Goal: Task Accomplishment & Management: Manage account settings

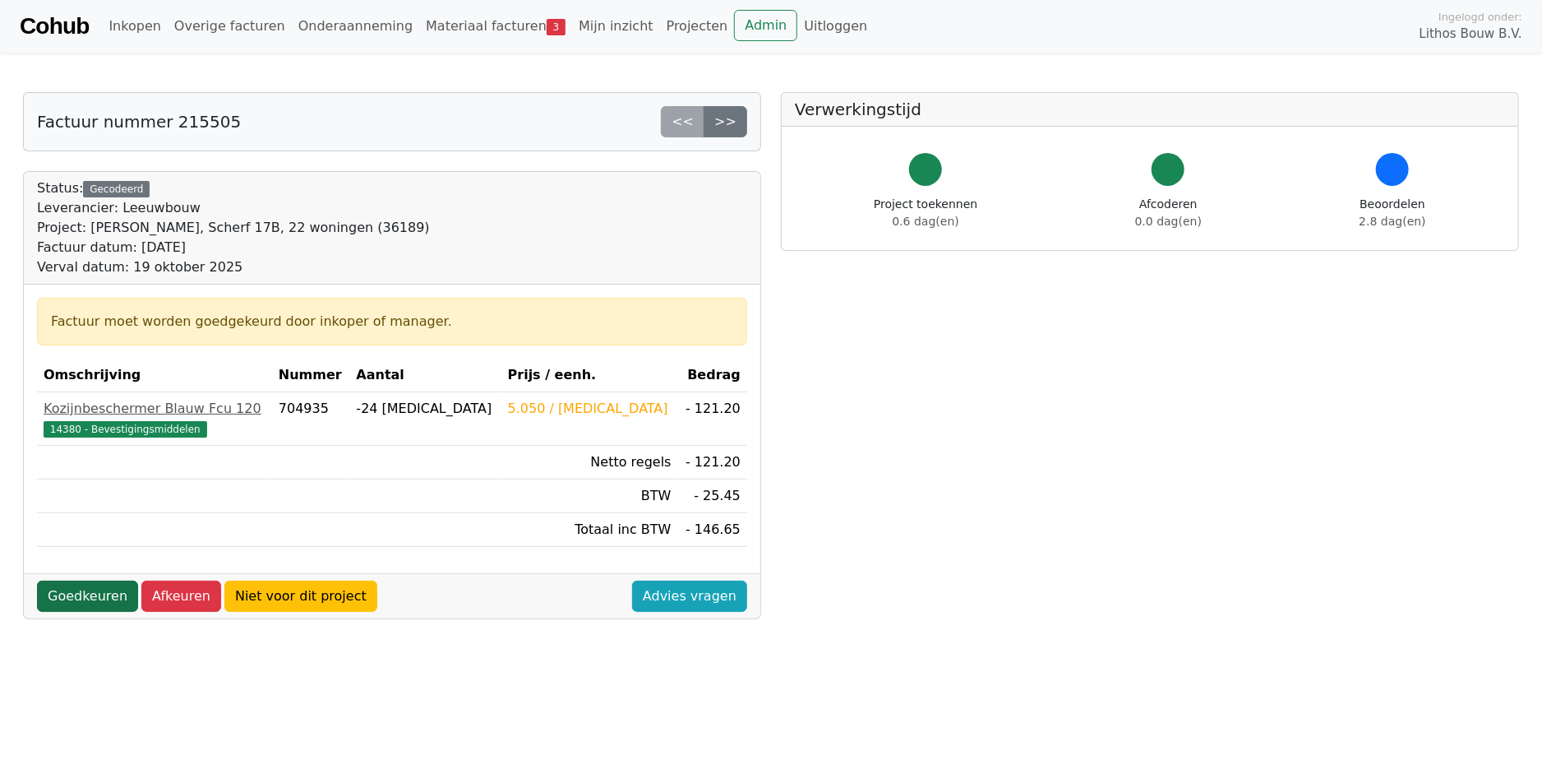
click at [93, 587] on link "Goedkeuren" at bounding box center [87, 595] width 101 height 31
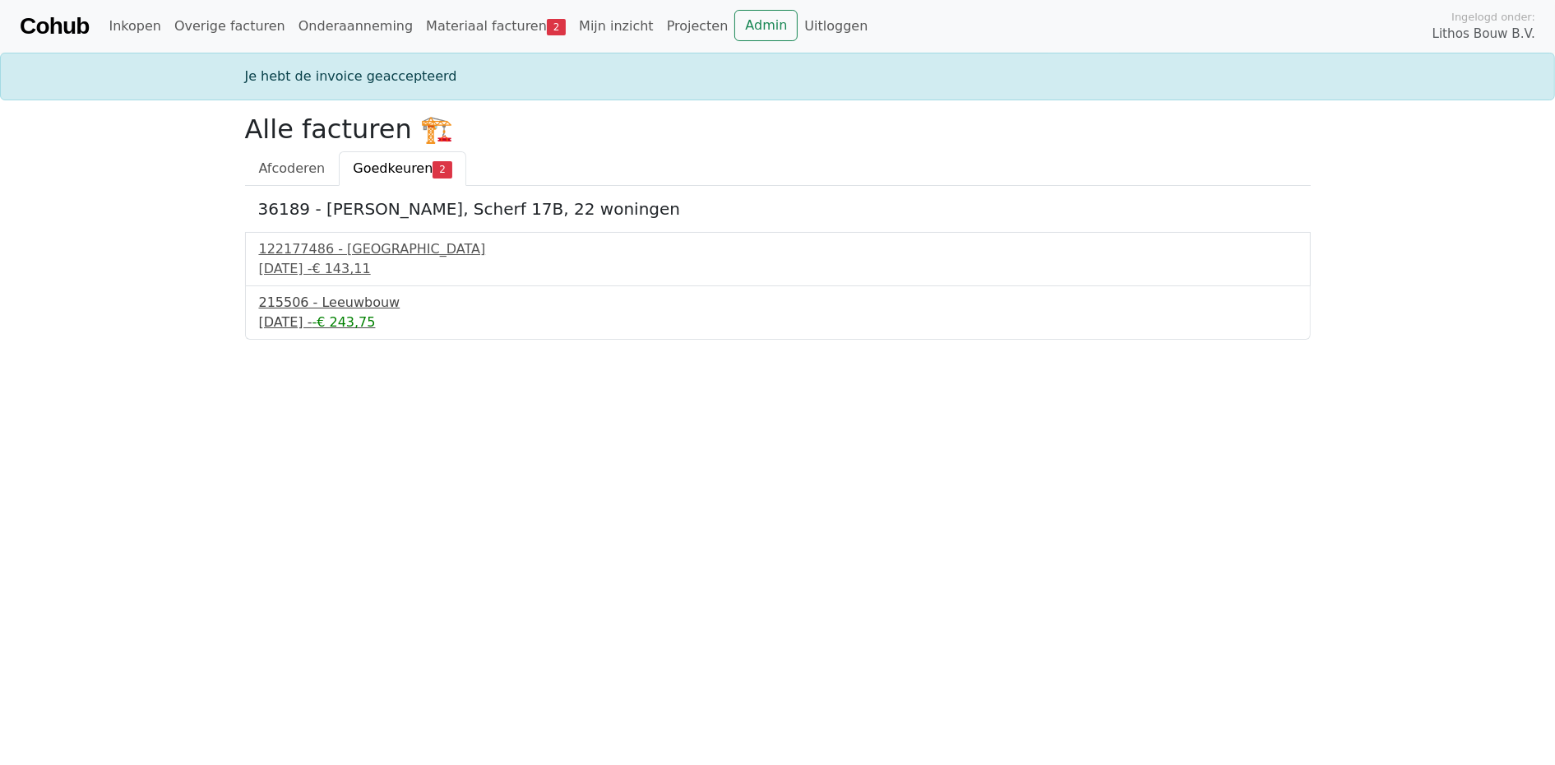
click at [359, 313] on div "19 september 2025 - -€ 243,75" at bounding box center [777, 322] width 1037 height 20
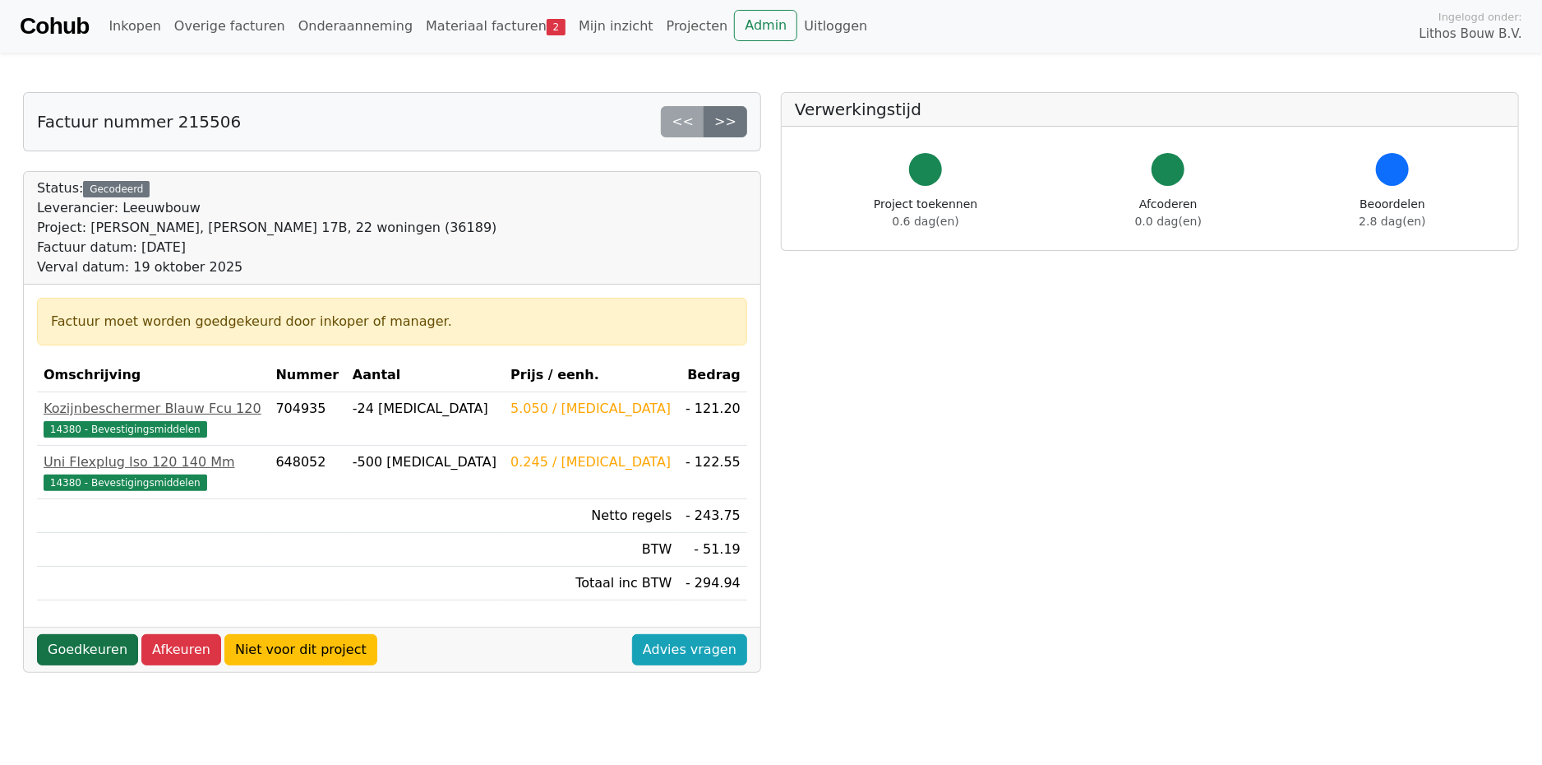
click at [67, 639] on link "Goedkeuren" at bounding box center [87, 649] width 101 height 31
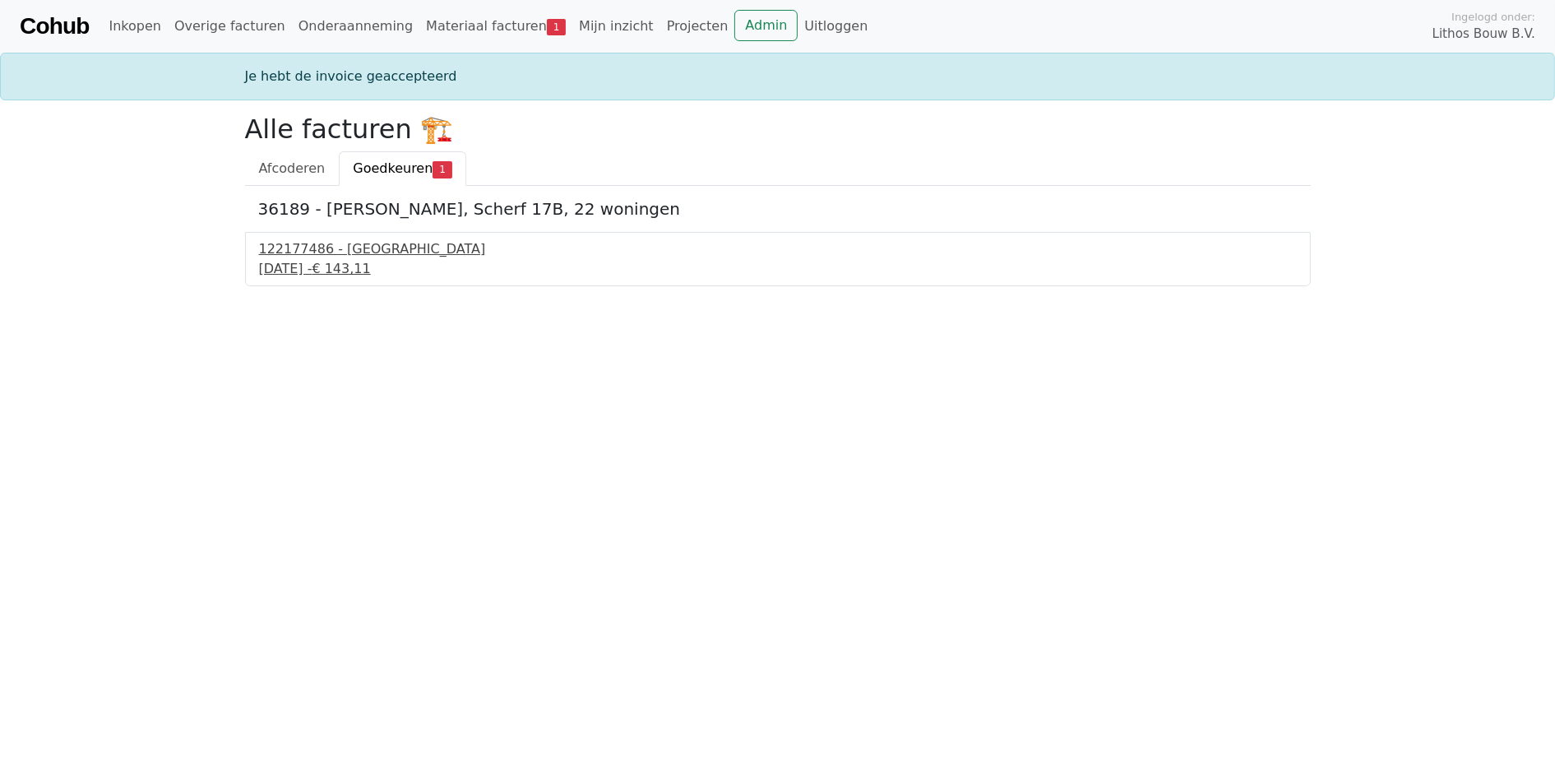
click at [373, 260] on div "19 september 2025 - € 143,11" at bounding box center [777, 269] width 1037 height 20
